Goal: Task Accomplishment & Management: Manage account settings

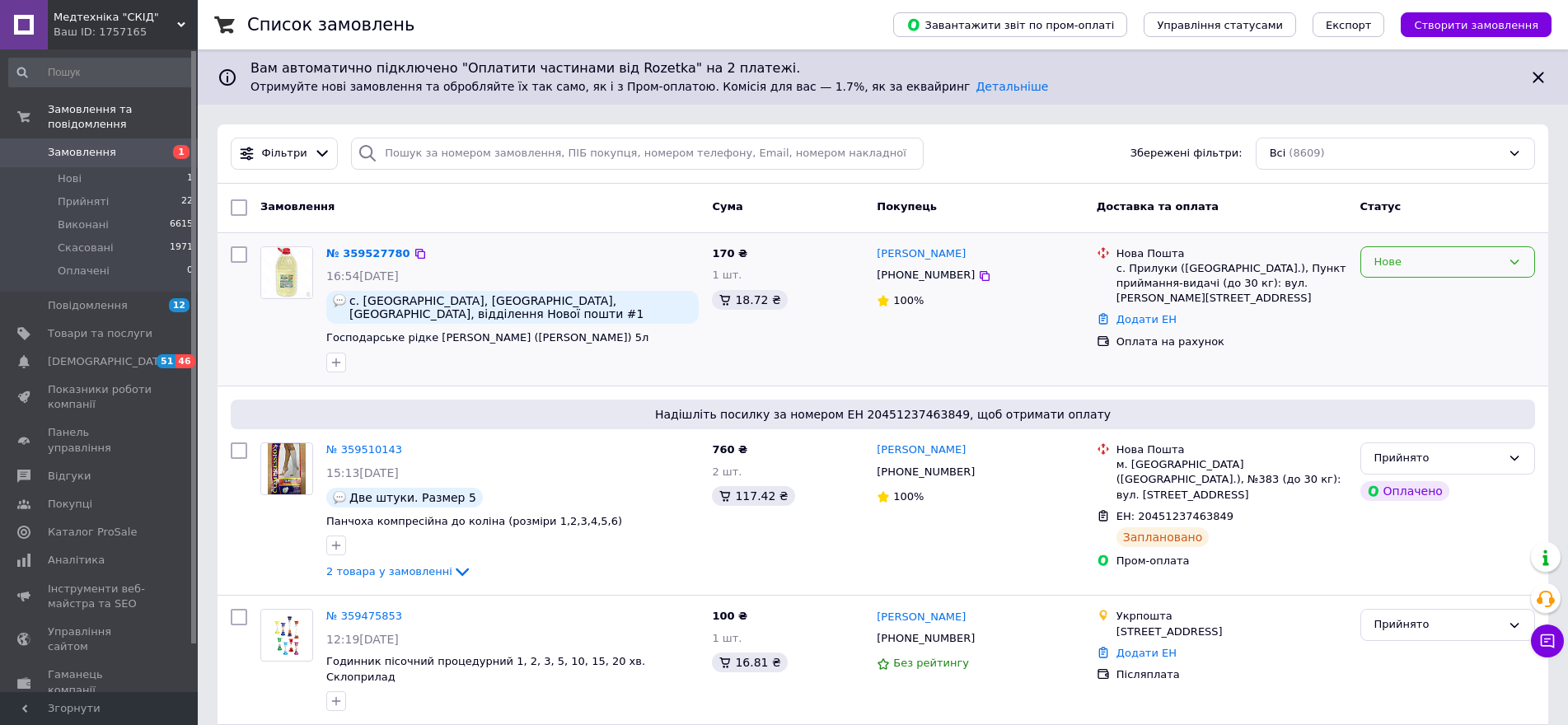
click at [1434, 262] on div "Нове" at bounding box center [1438, 262] width 127 height 17
click at [1431, 300] on li "Прийнято" at bounding box center [1448, 296] width 173 height 31
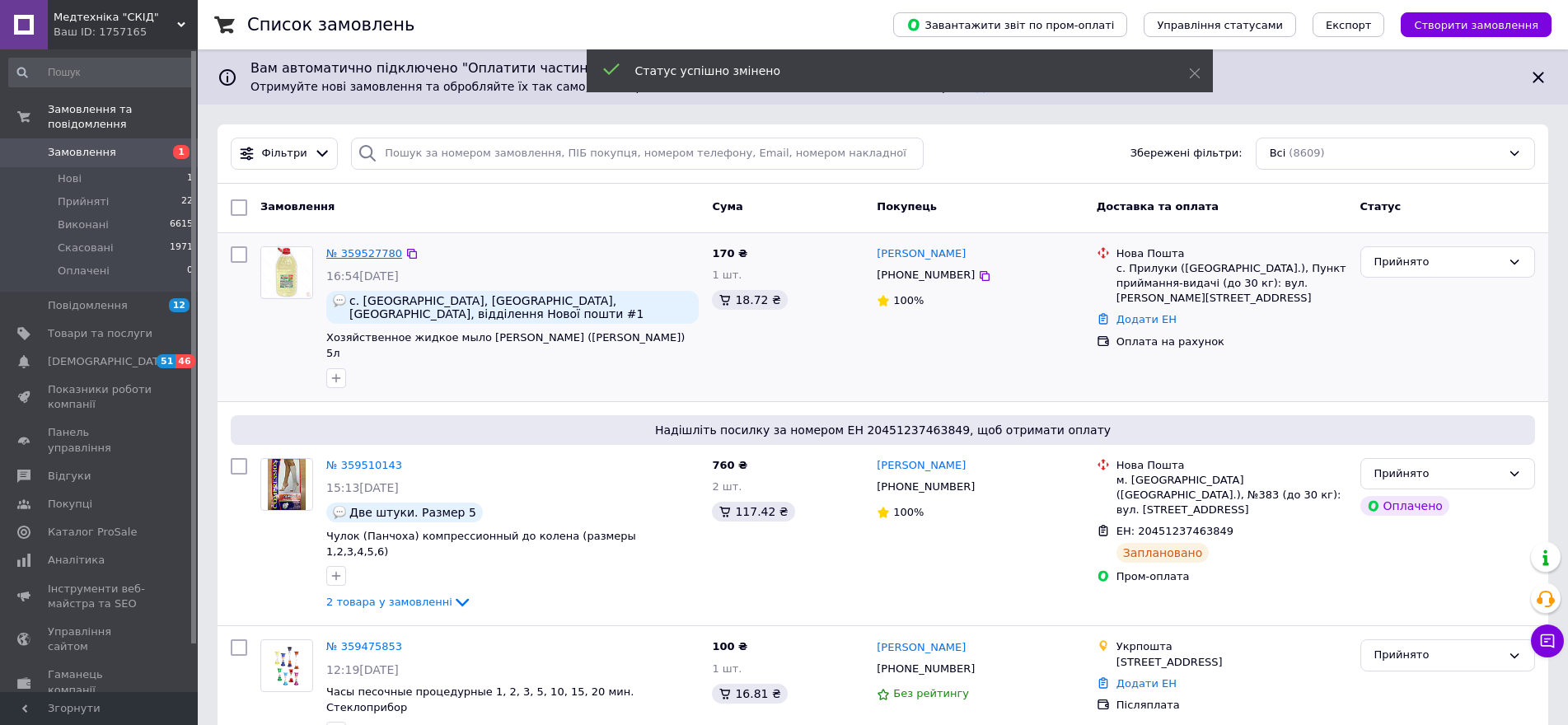
click at [365, 256] on link "№ 359527780" at bounding box center [364, 253] width 76 height 13
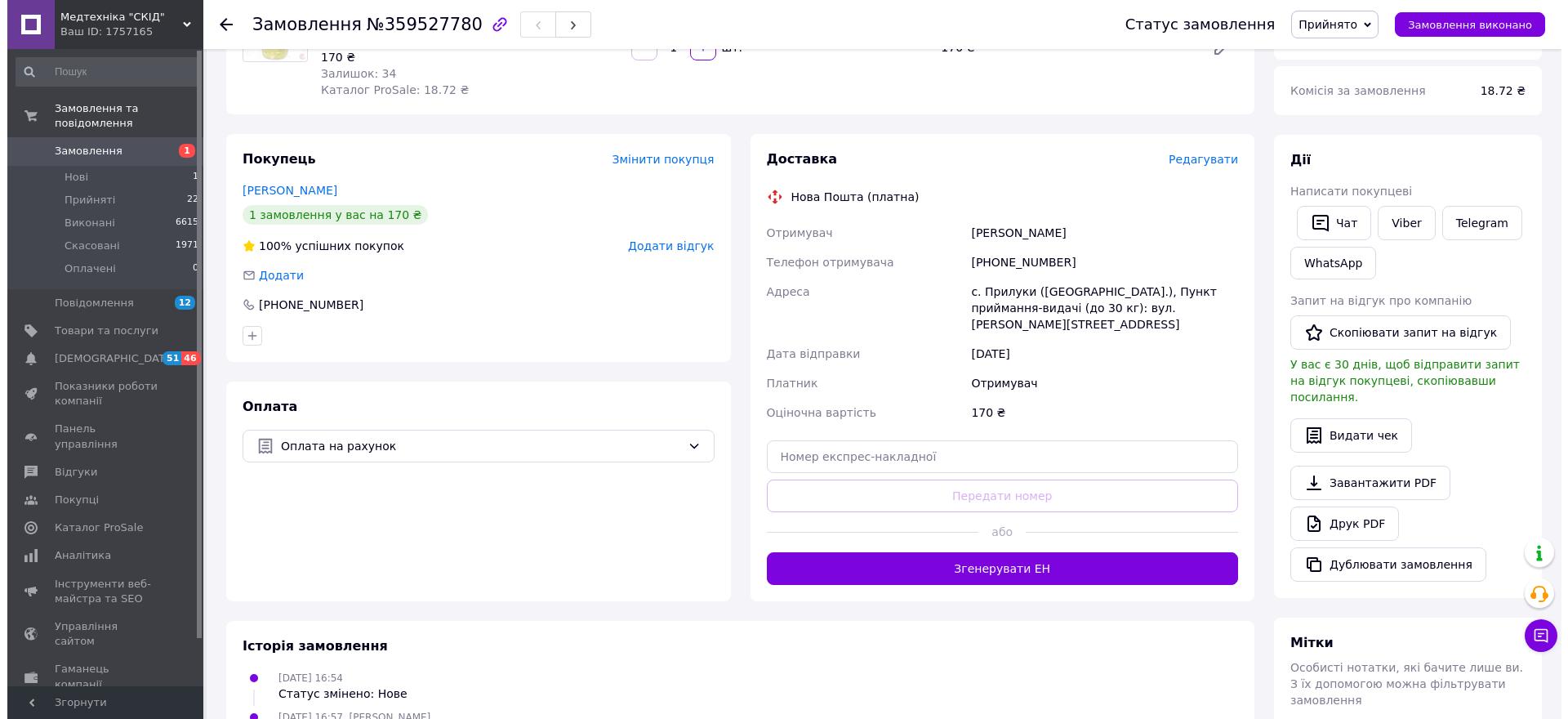
scroll to position [163, 0]
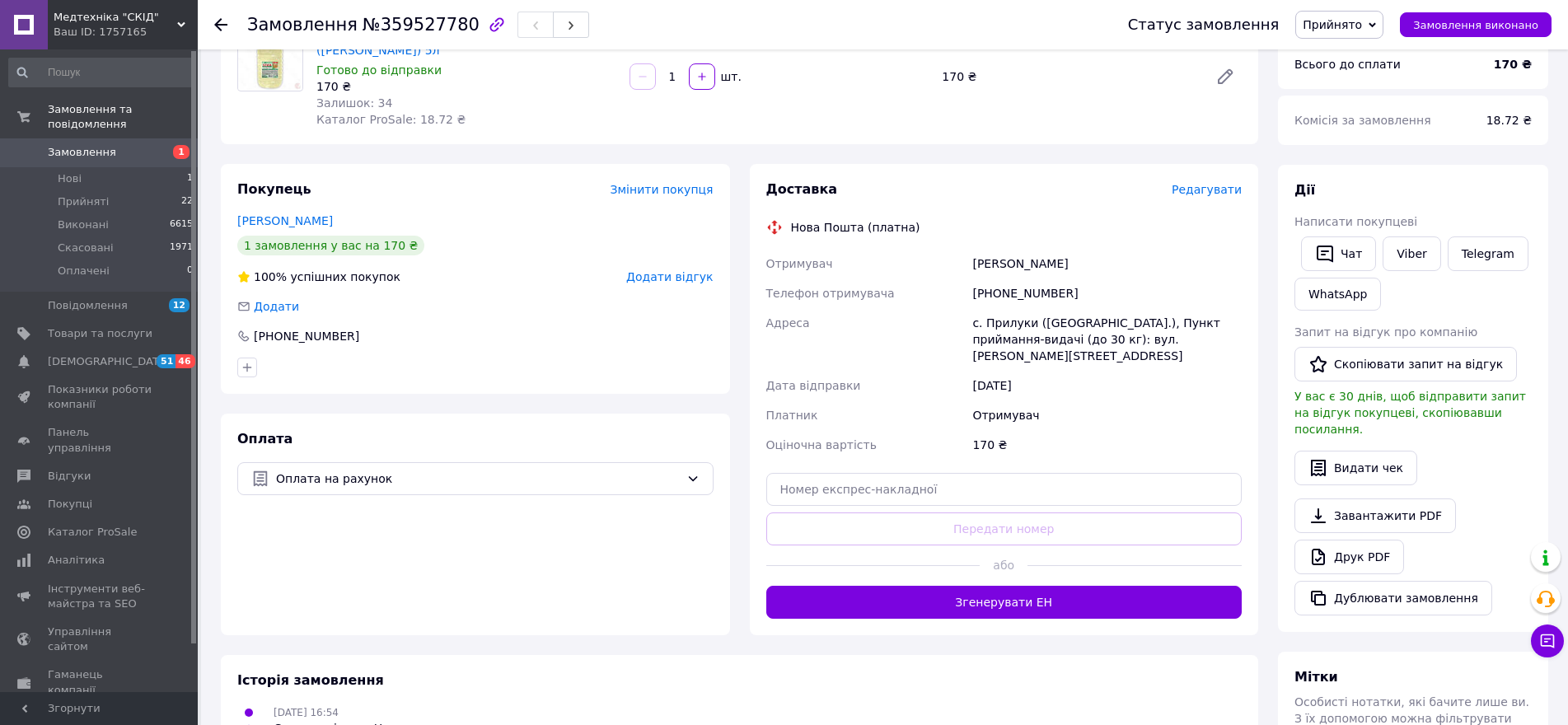
click at [1207, 183] on span "Редагувати" at bounding box center [1207, 190] width 70 height 14
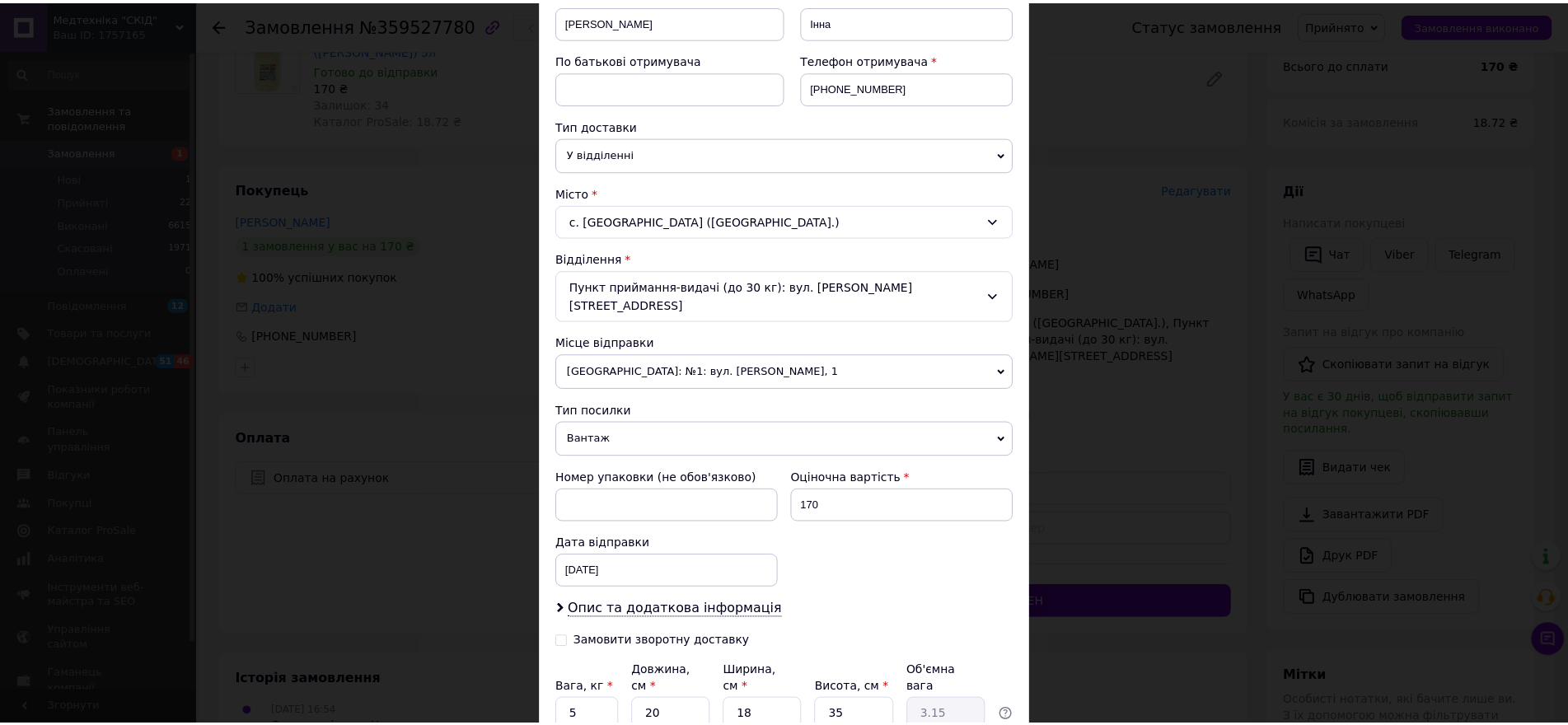
scroll to position [399, 0]
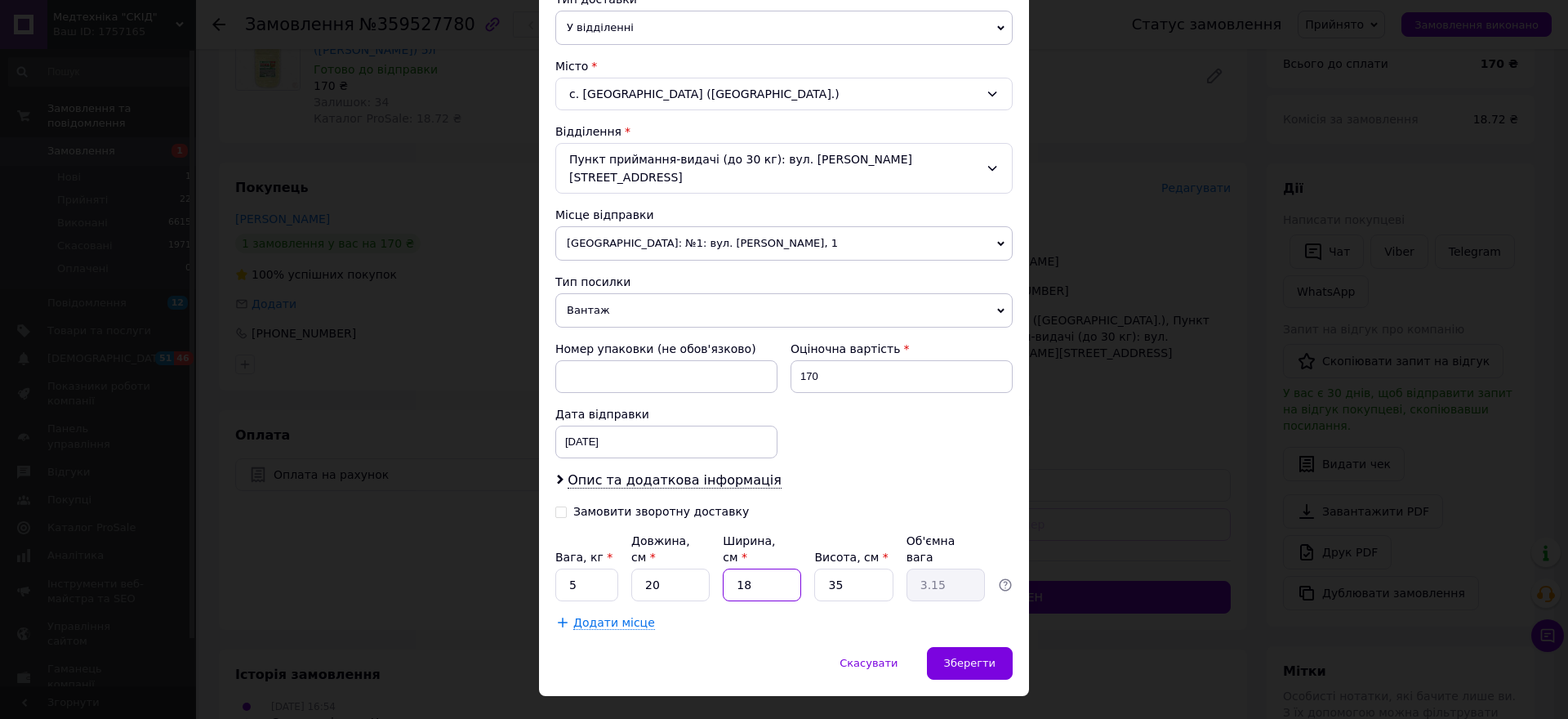
click at [775, 568] on input "18" at bounding box center [762, 584] width 78 height 33
type input "2"
type input "0.35"
type input "20"
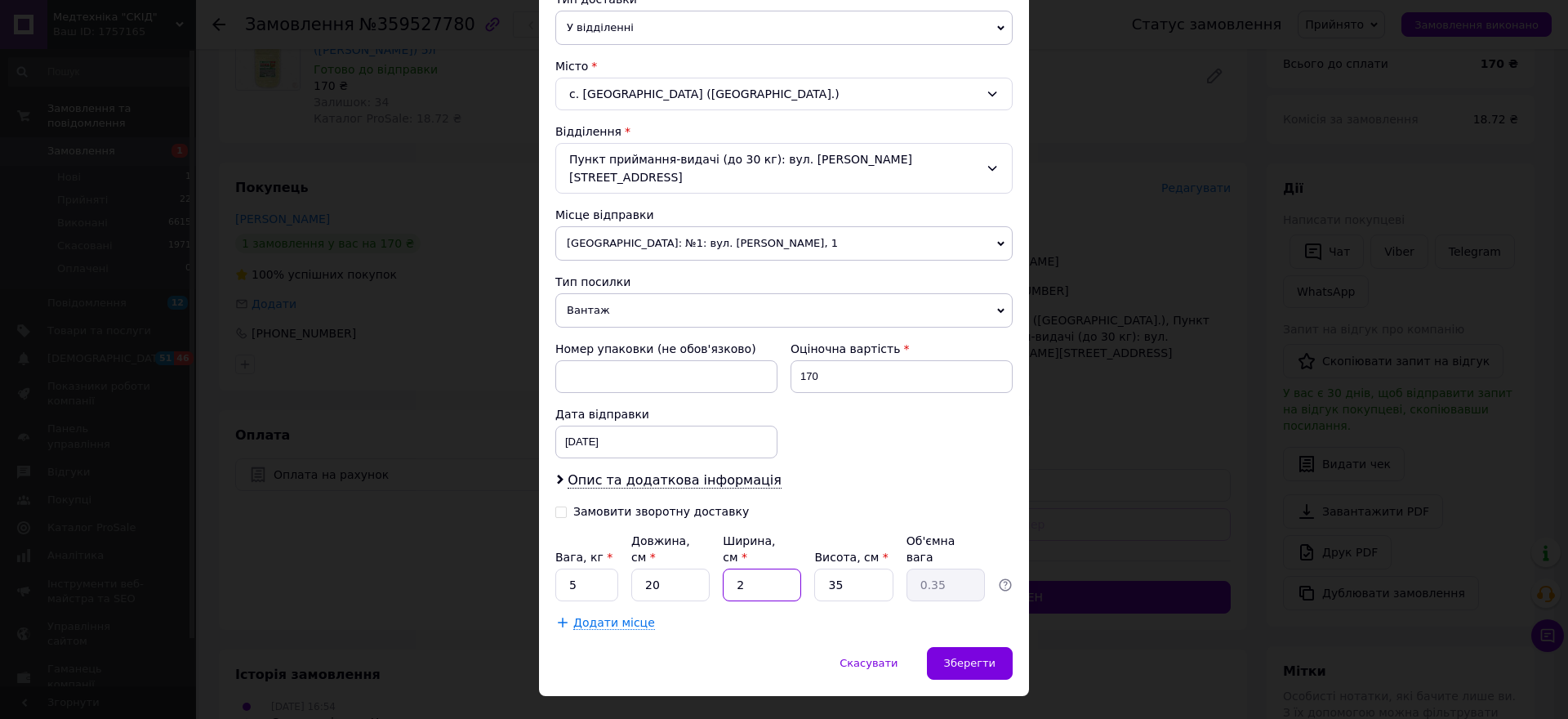
type input "3.5"
type input "20"
click at [997, 647] on div "Зберегти" at bounding box center [969, 663] width 86 height 33
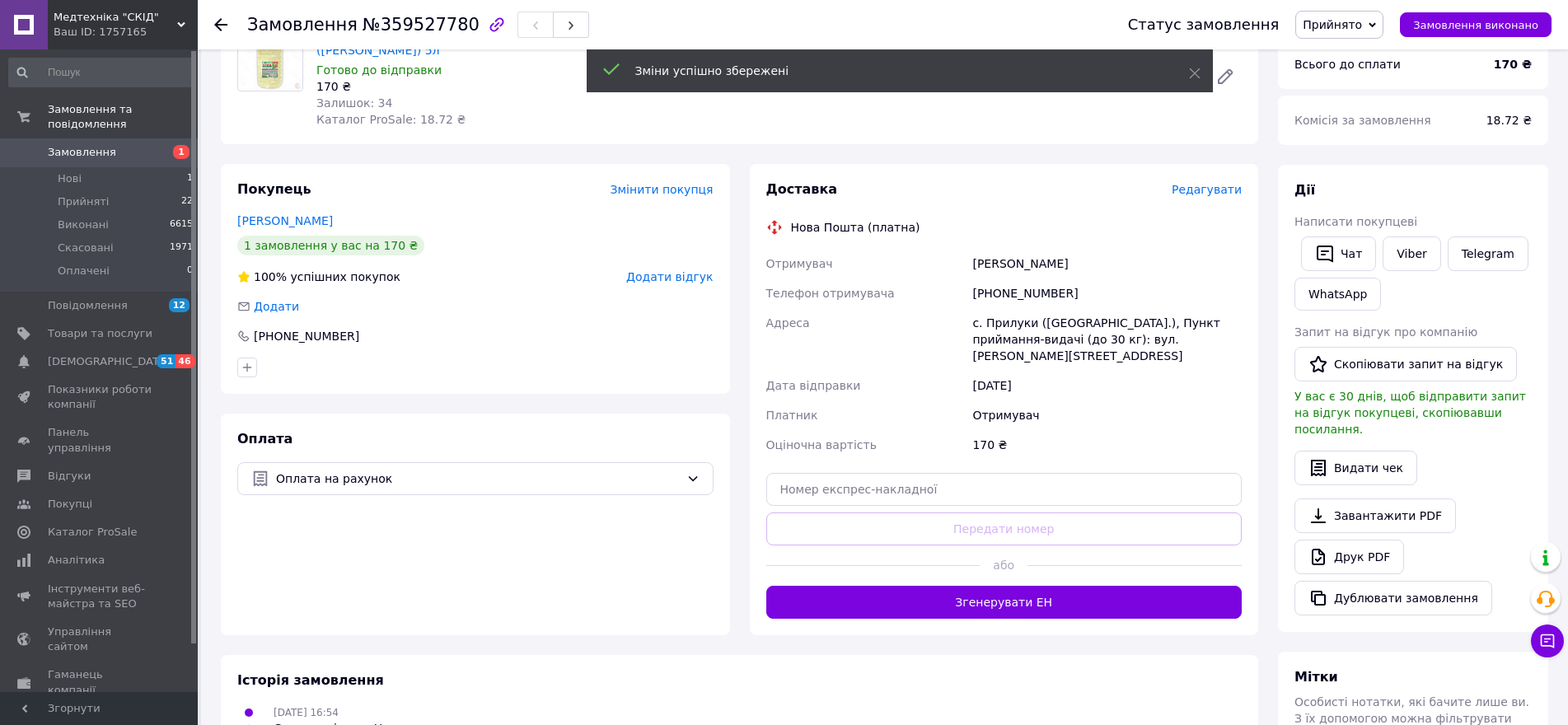
scroll to position [247, 0]
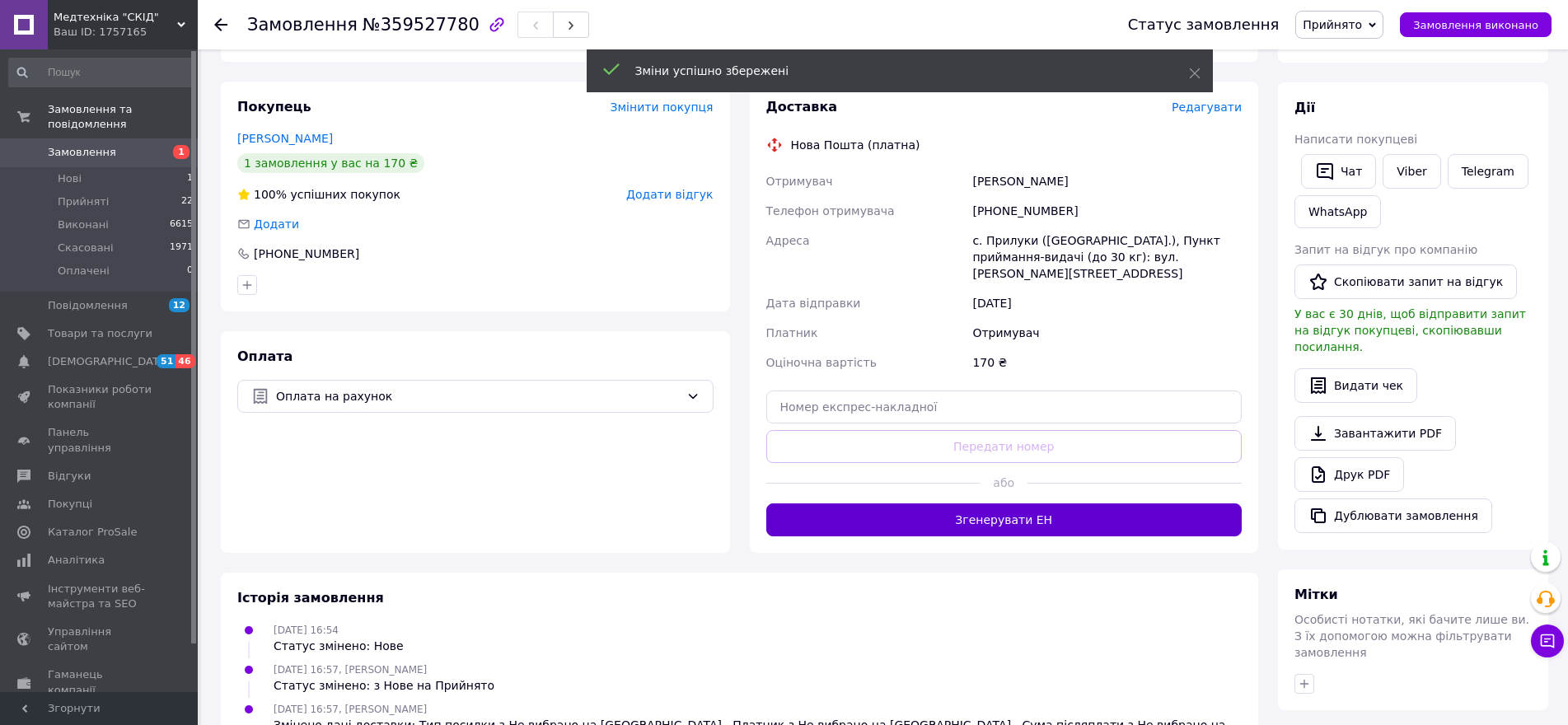
click at [1017, 503] on button "Згенерувати ЕН" at bounding box center [1004, 519] width 476 height 33
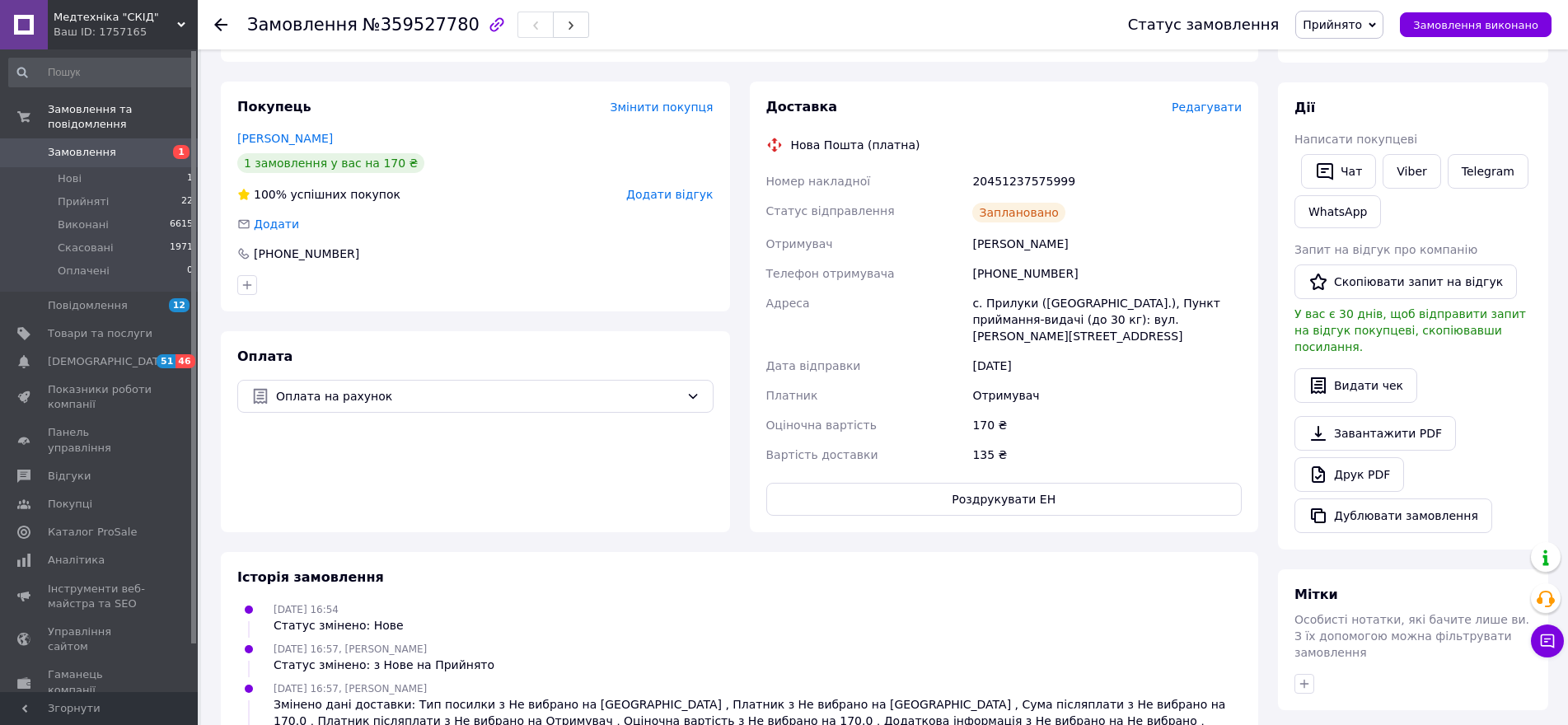
click at [140, 145] on span "Замовлення" at bounding box center [99, 152] width 104 height 14
